Goal: Book appointment/travel/reservation

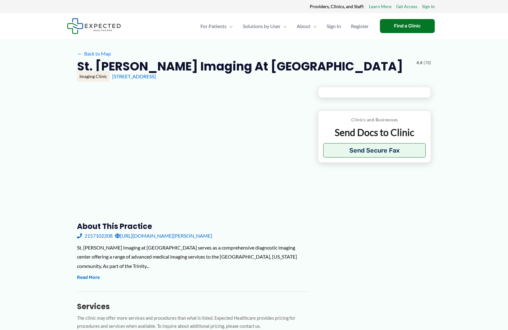
type input "**********"
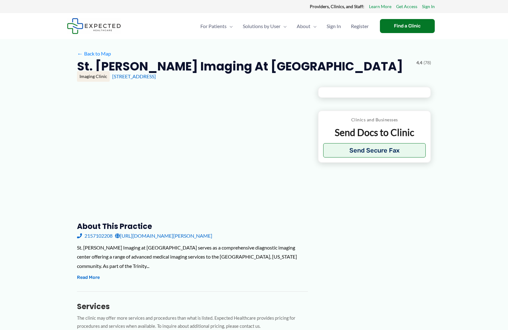
type input "**********"
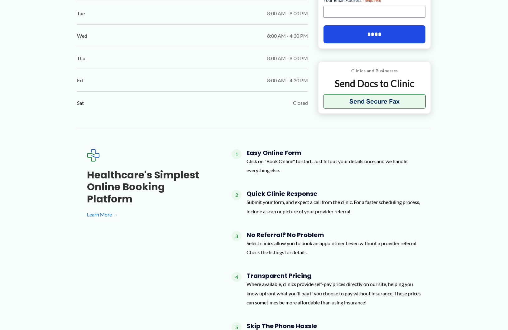
scroll to position [447, 0]
